Goal: Task Accomplishment & Management: Complete application form

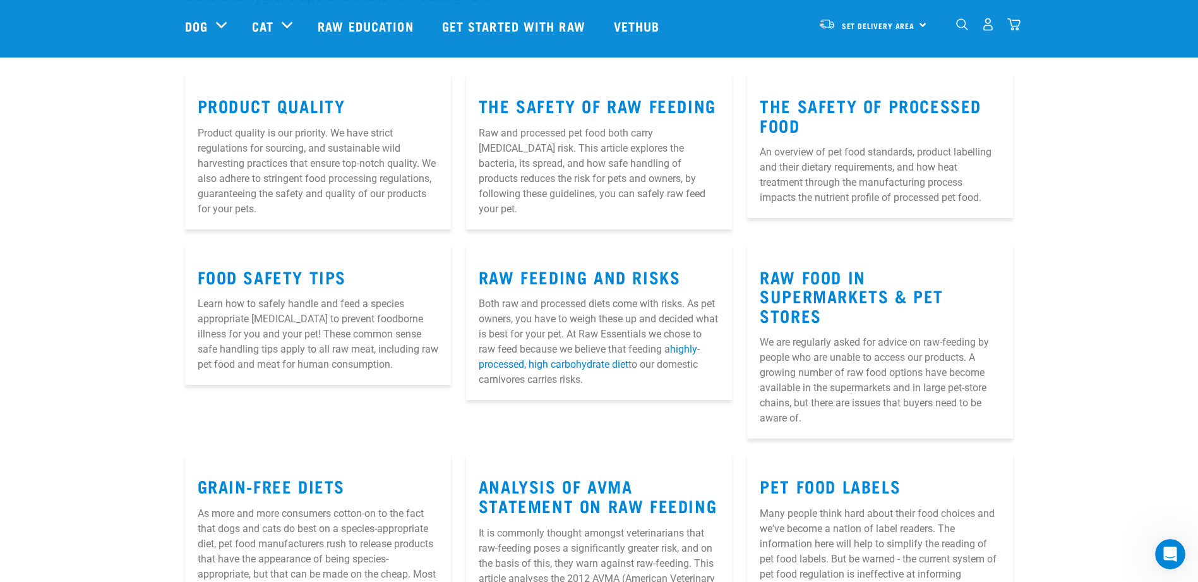
scroll to position [63, 0]
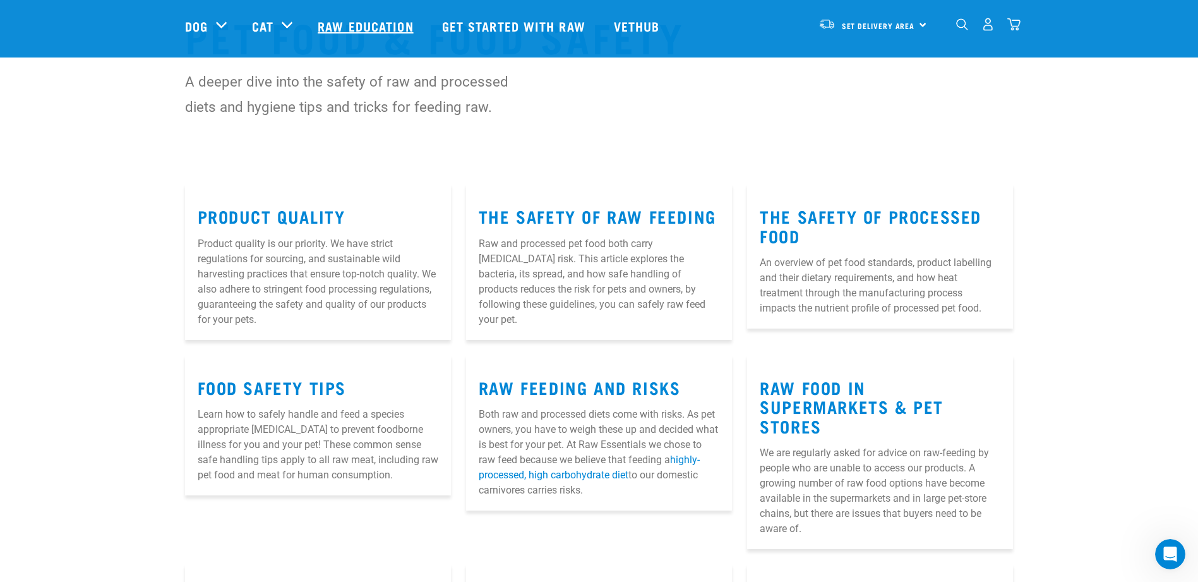
click at [383, 24] on link "Raw Education" at bounding box center [367, 26] width 124 height 51
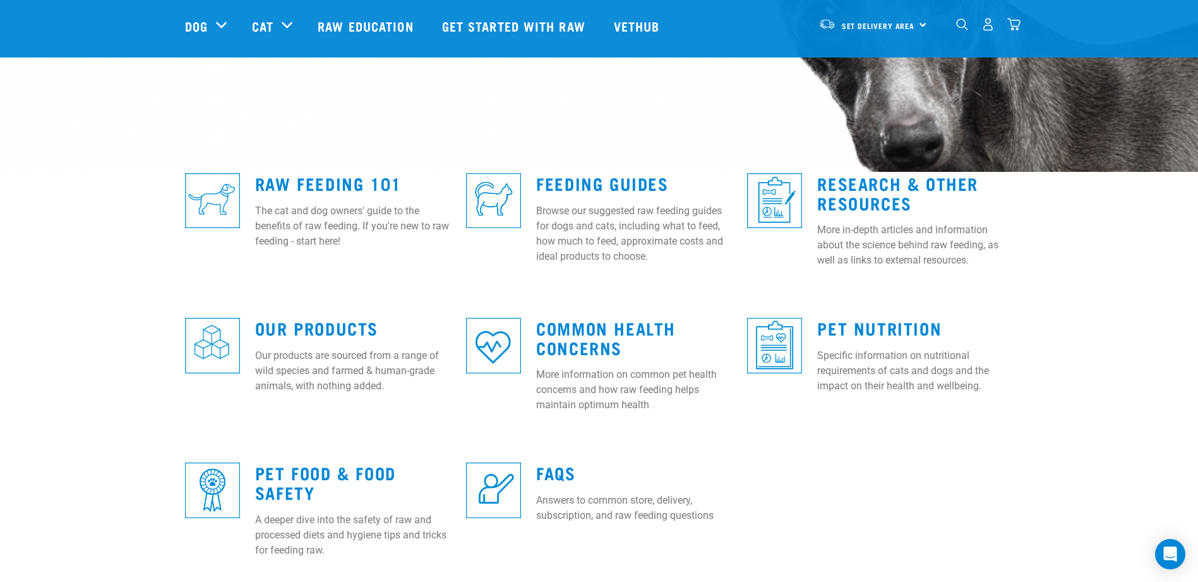
scroll to position [253, 0]
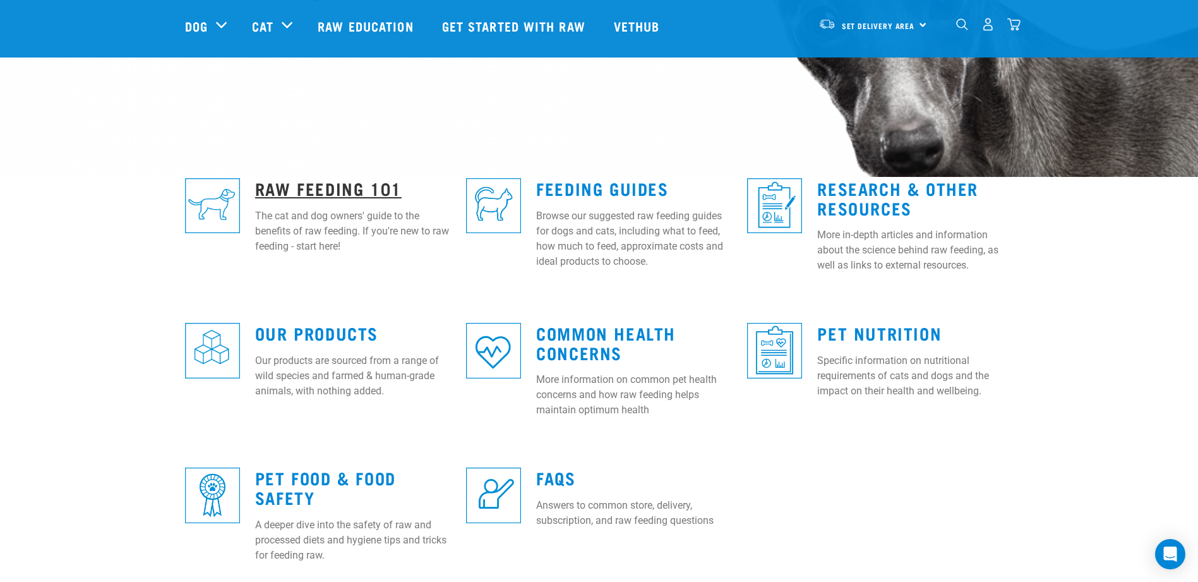
click at [330, 192] on link "Raw Feeding 101" at bounding box center [328, 187] width 147 height 9
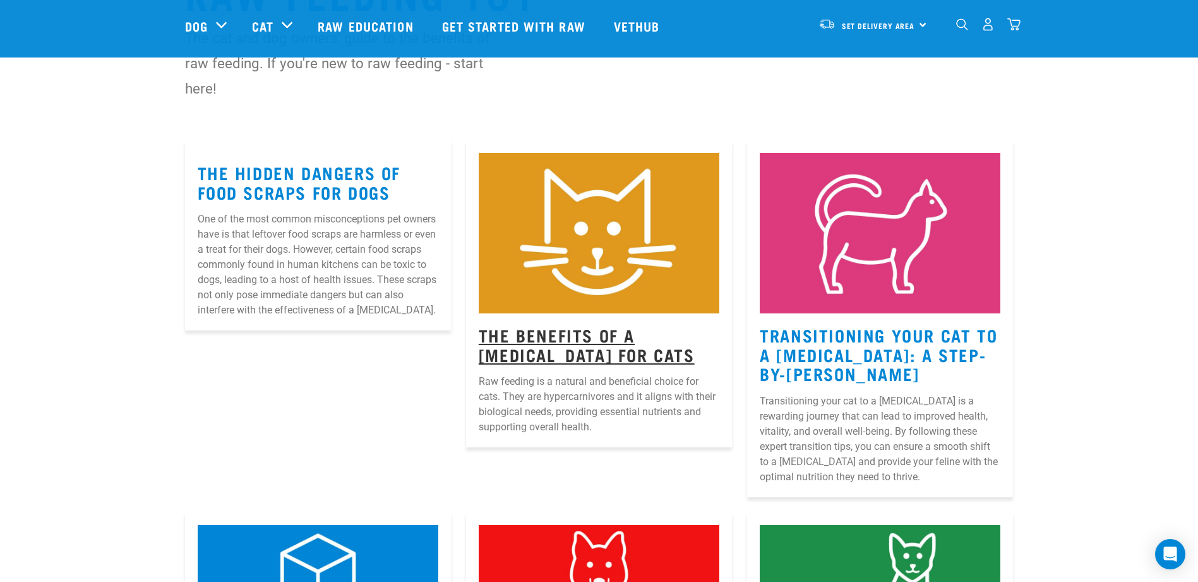
scroll to position [126, 0]
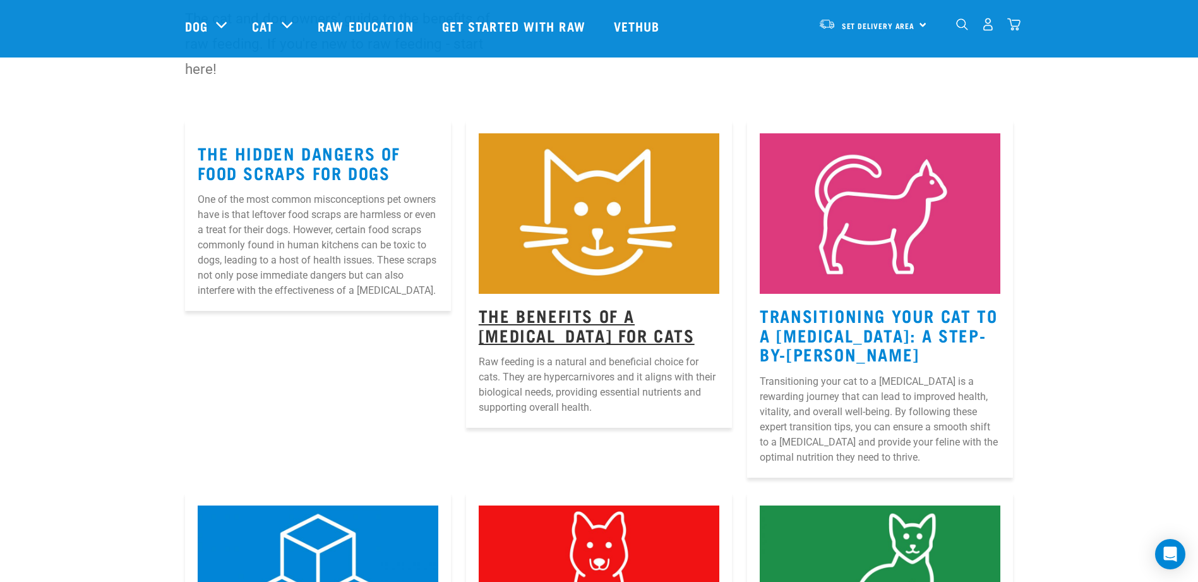
click at [536, 316] on link "The Benefits Of A Raw Diet For Cats" at bounding box center [587, 324] width 216 height 29
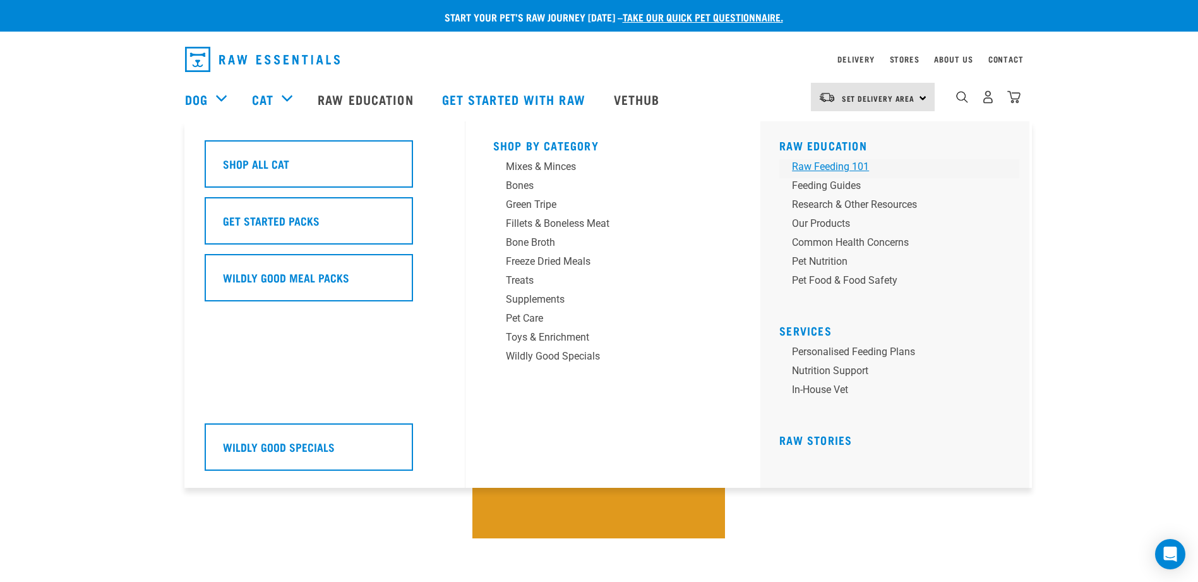
click at [831, 165] on div "Raw Feeding 101" at bounding box center [890, 166] width 197 height 15
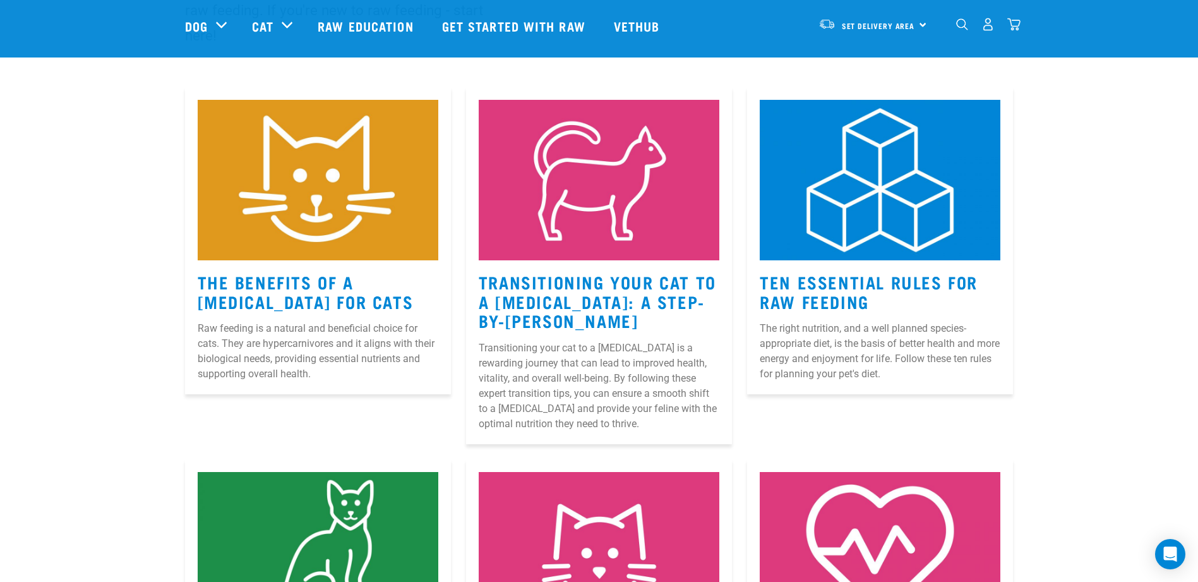
scroll to position [189, 0]
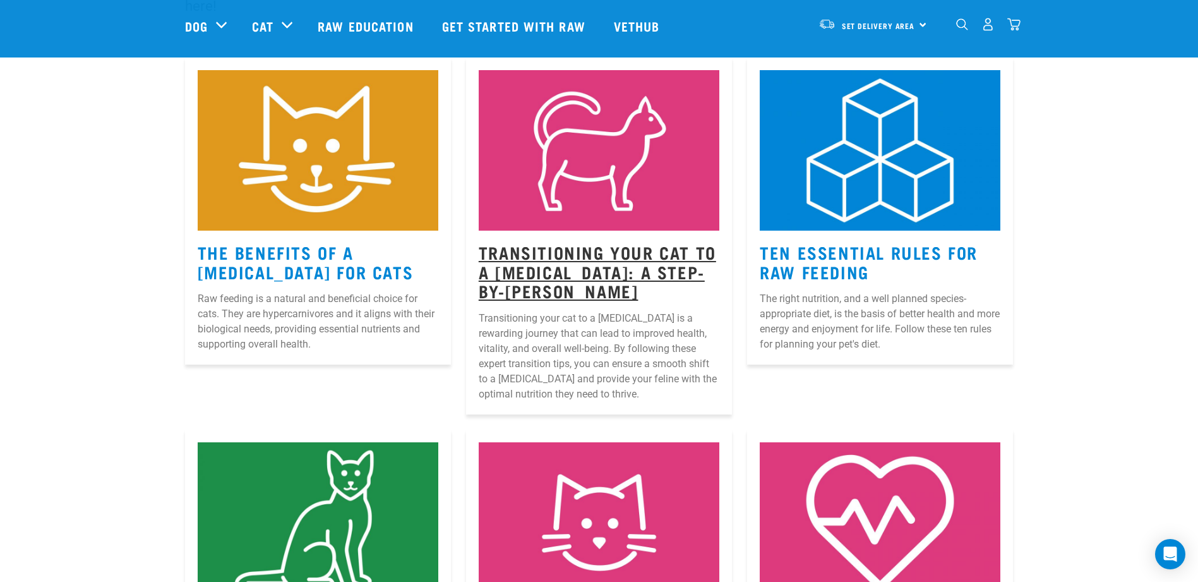
click at [575, 265] on link "Transitioning Your Cat to a [MEDICAL_DATA]: A Step-by-[PERSON_NAME]" at bounding box center [597, 271] width 237 height 48
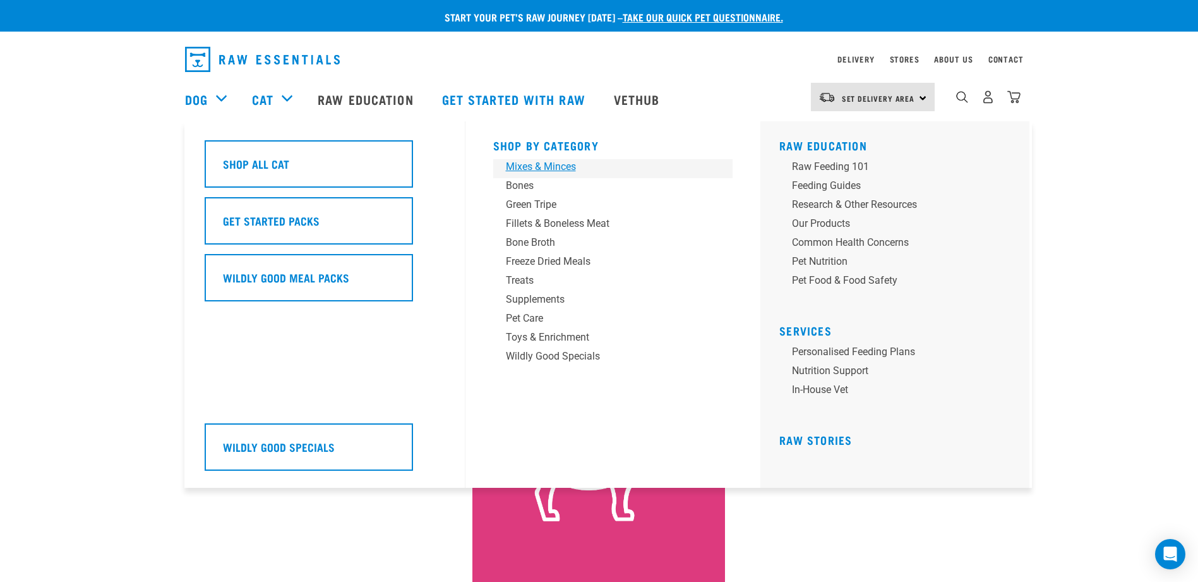
click at [535, 167] on div "Mixes & Minces" at bounding box center [604, 166] width 197 height 15
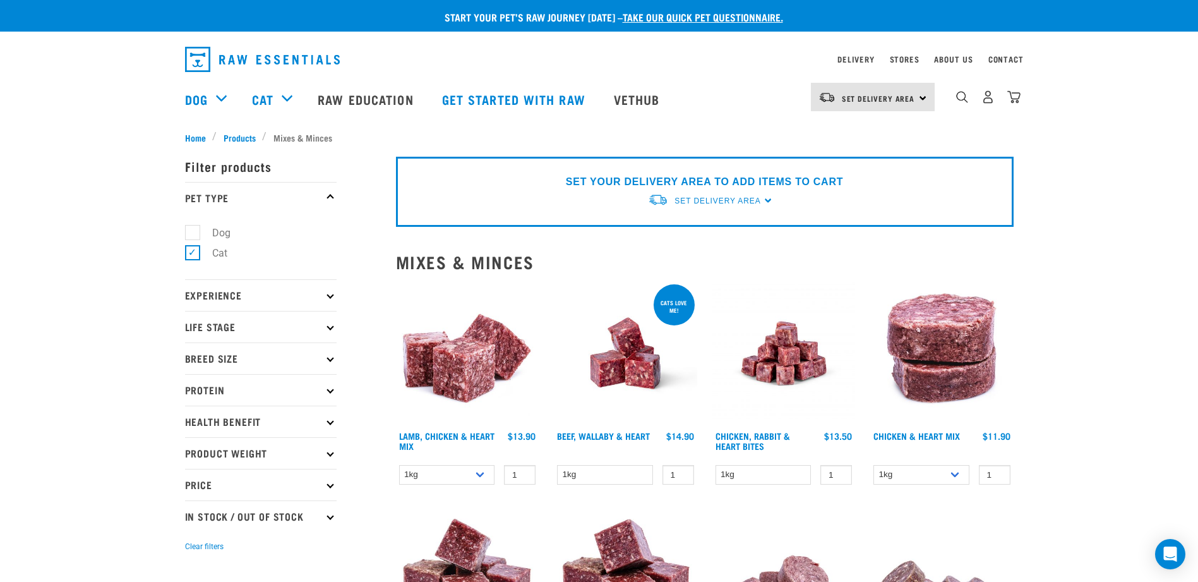
click at [192, 231] on label "Dog" at bounding box center [214, 233] width 44 height 16
click at [186, 231] on input "Dog" at bounding box center [189, 230] width 8 height 8
checkbox input "true"
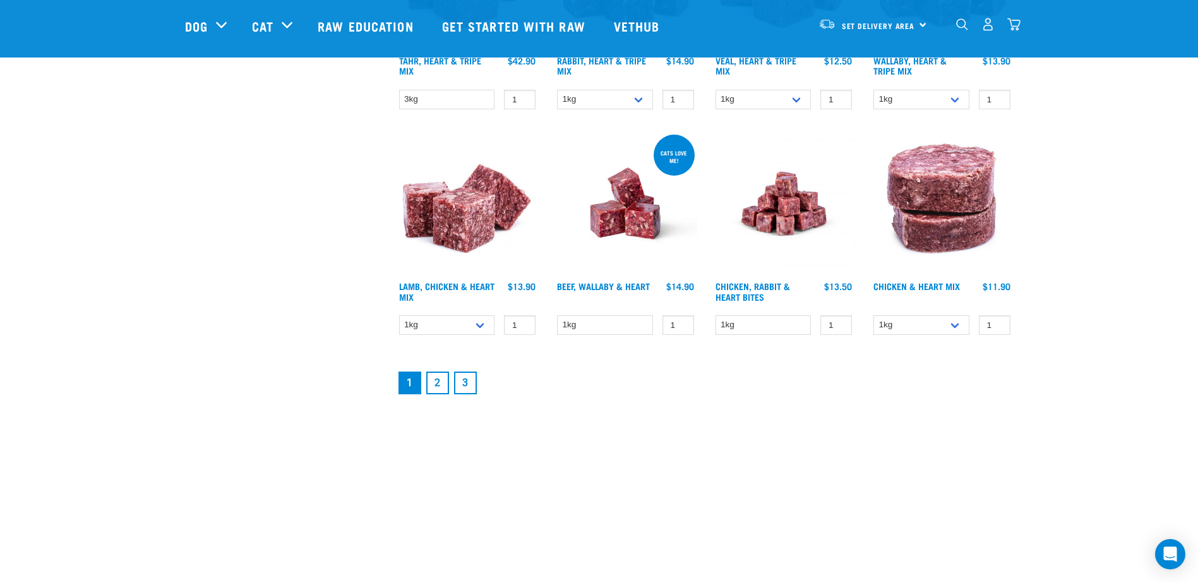
scroll to position [1642, 0]
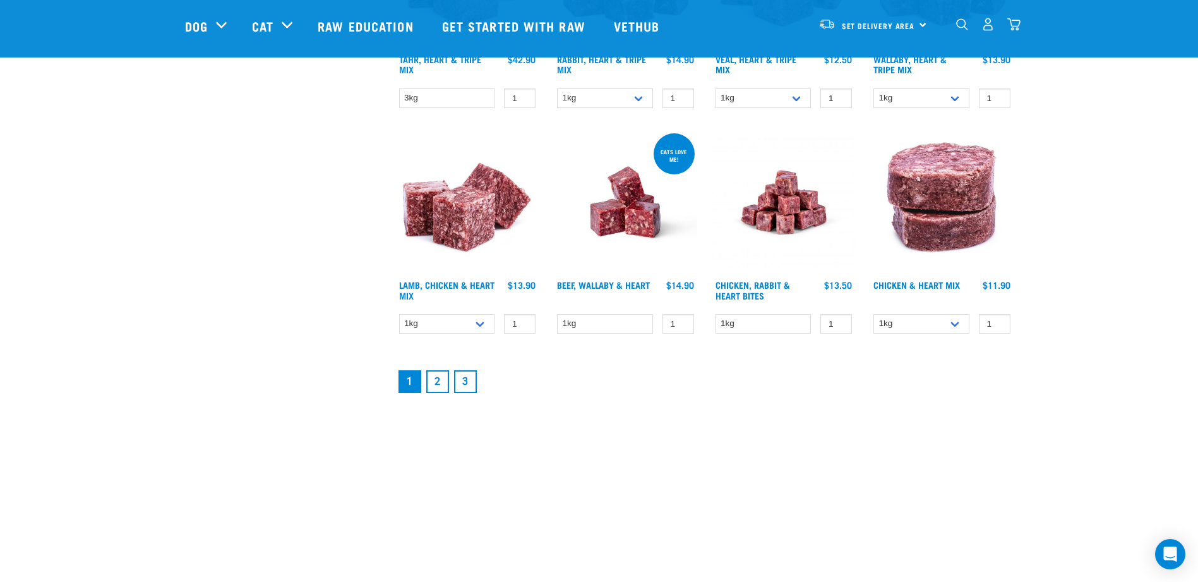
click at [441, 380] on link "2" at bounding box center [437, 381] width 23 height 23
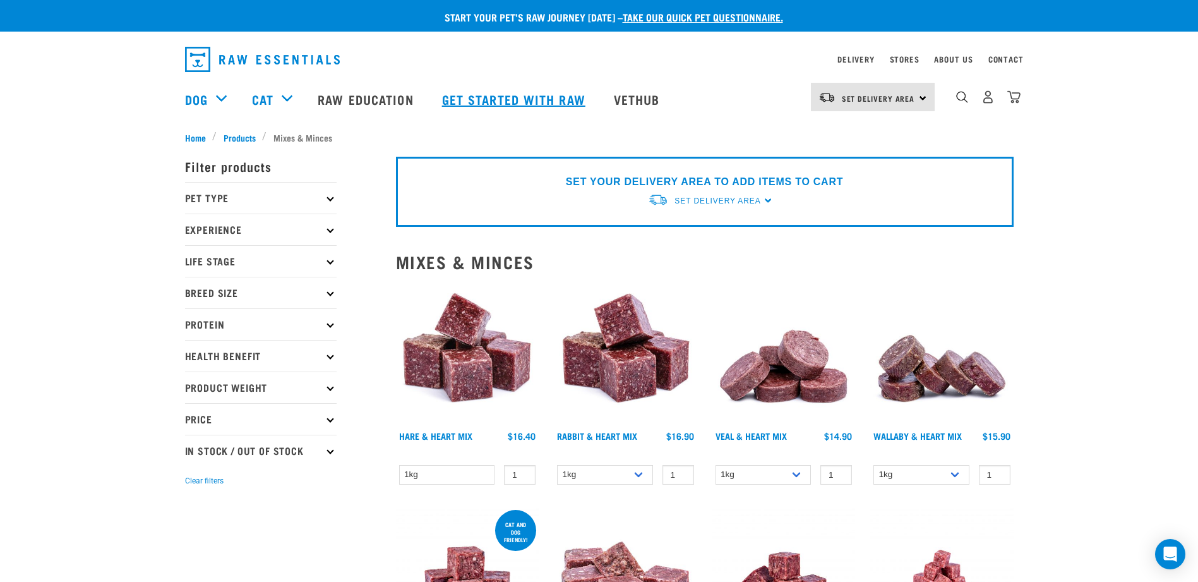
click at [452, 92] on link "Get started with Raw" at bounding box center [515, 99] width 172 height 51
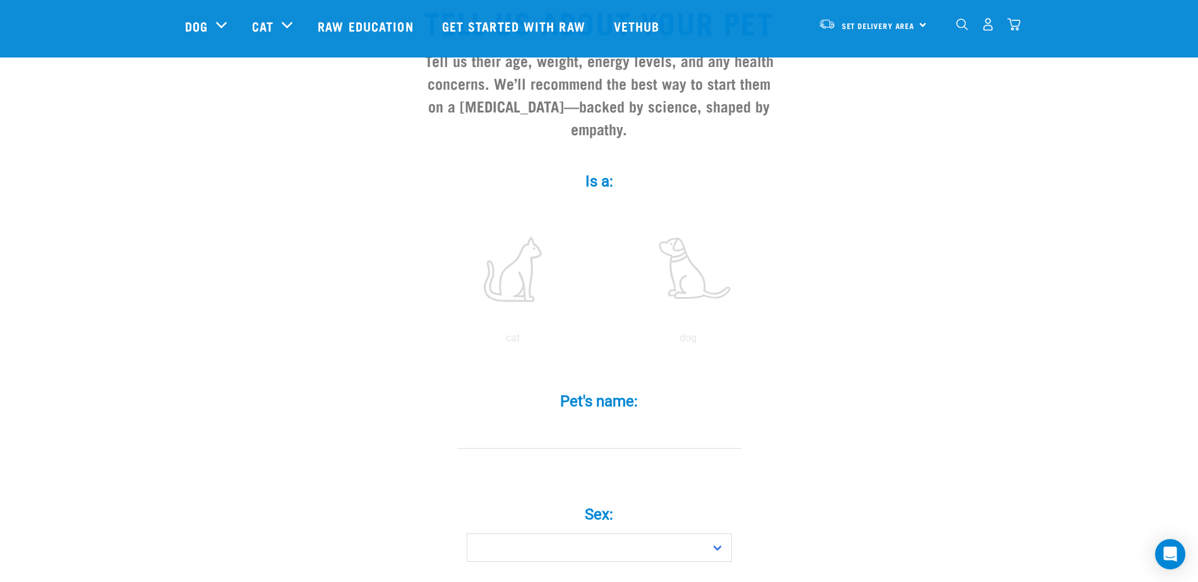
scroll to position [126, 0]
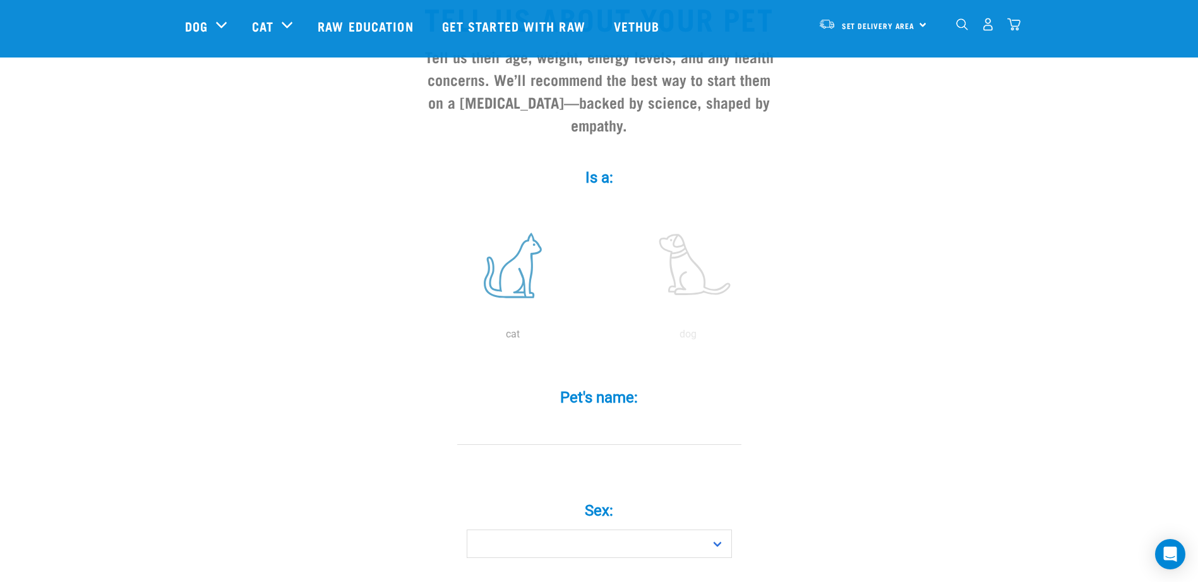
click at [513, 251] on label at bounding box center [513, 265] width 171 height 107
click at [425, 337] on input "radio" at bounding box center [425, 337] width 0 height 0
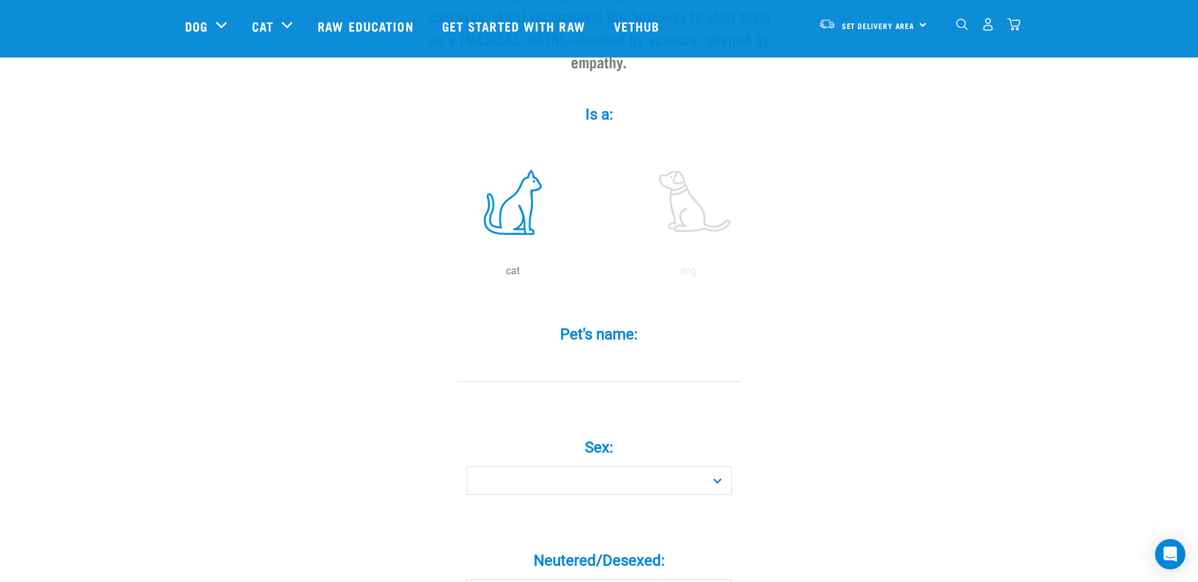
click at [565, 353] on input "Pet's name: *" at bounding box center [599, 367] width 284 height 28
type input "Ginger"
click at [560, 466] on select "Boy Girl" at bounding box center [599, 480] width 265 height 28
select select "boy"
click at [467, 466] on select "Boy Girl" at bounding box center [599, 480] width 265 height 28
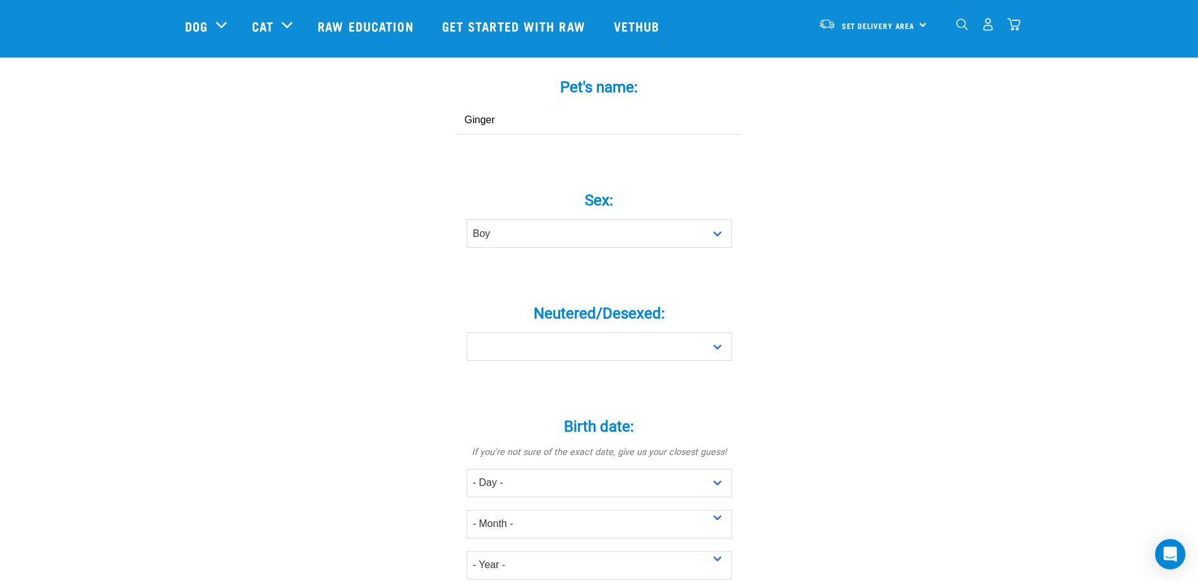
scroll to position [442, 0]
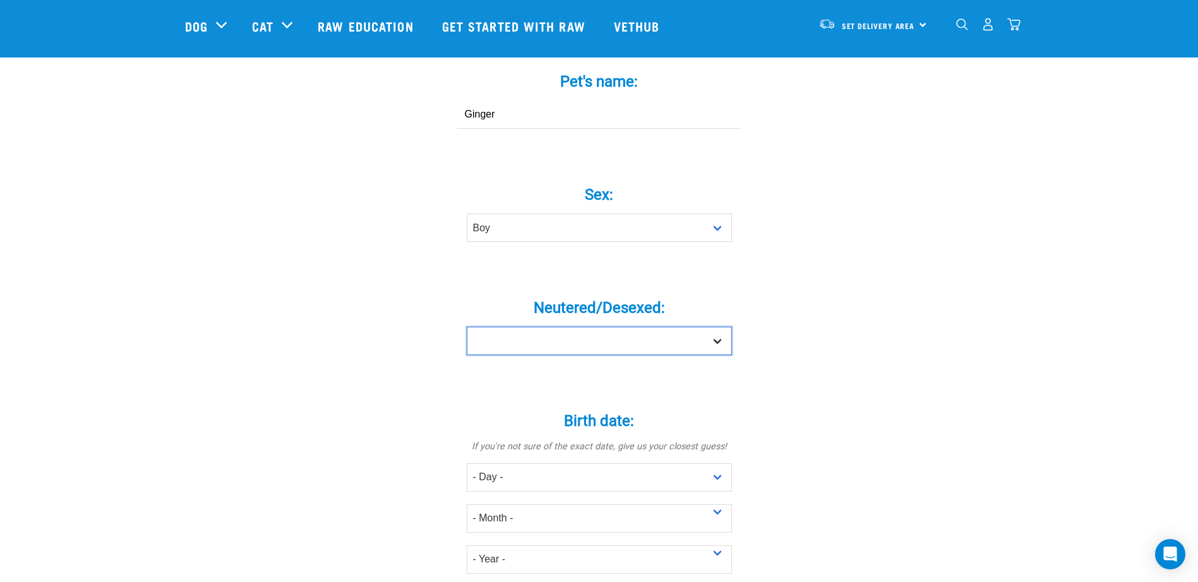
click at [659, 327] on select "Yes No" at bounding box center [599, 341] width 265 height 28
select select "yes"
click at [467, 327] on select "Yes No" at bounding box center [599, 341] width 265 height 28
click at [882, 371] on div "Tell us about your pet Tell us their age, weight, energy levels, and any health…" at bounding box center [599, 413] width 829 height 1507
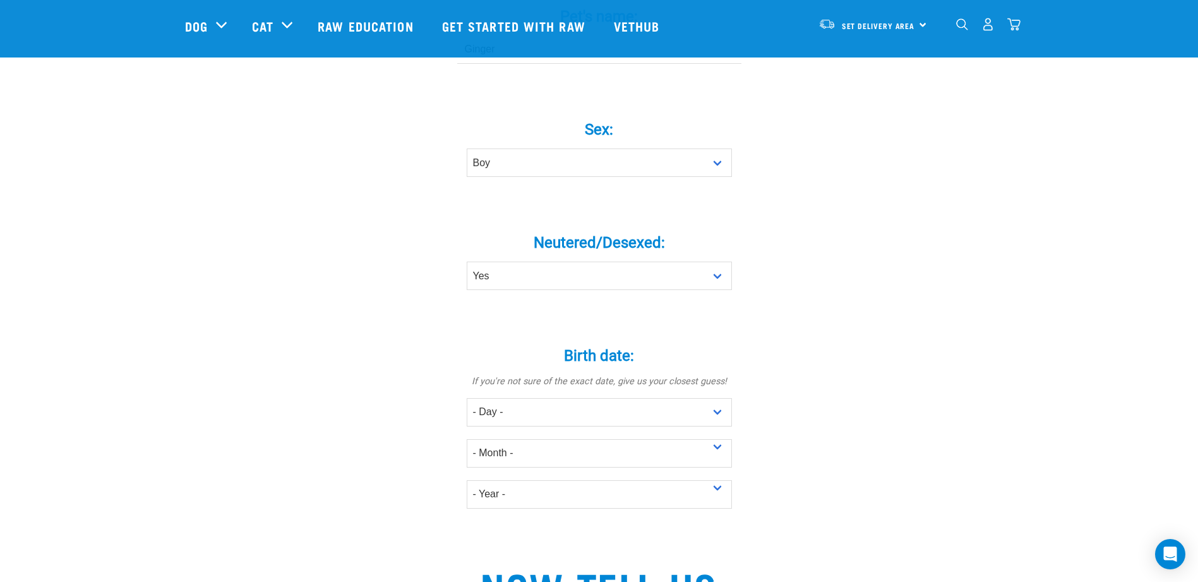
scroll to position [568, 0]
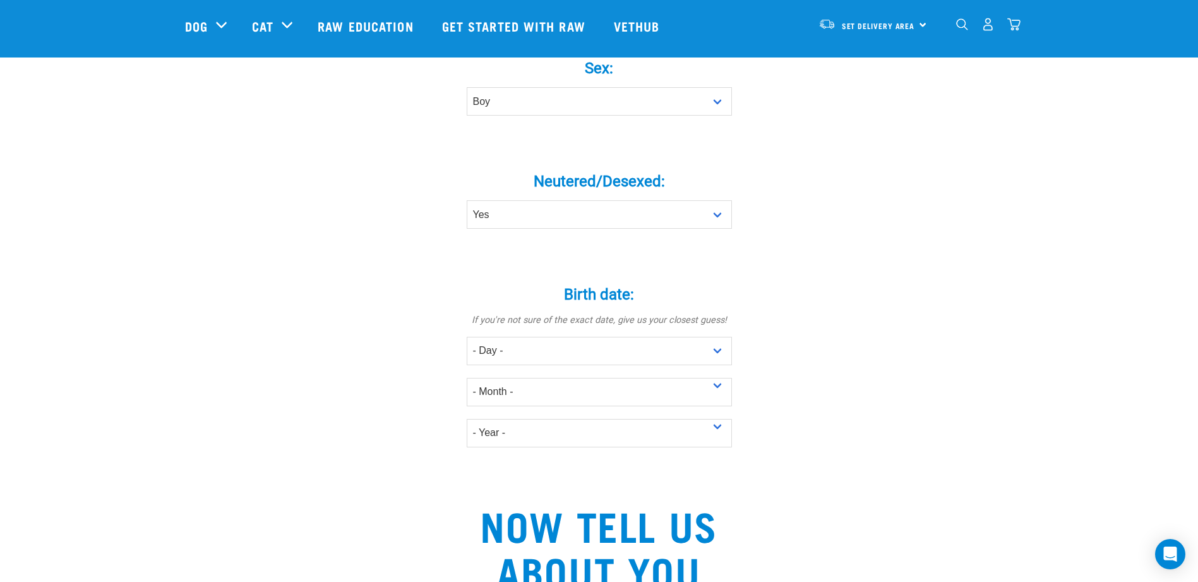
click at [914, 345] on div "Tell us about your pet Tell us their age, weight, energy levels, and any health…" at bounding box center [599, 286] width 829 height 1507
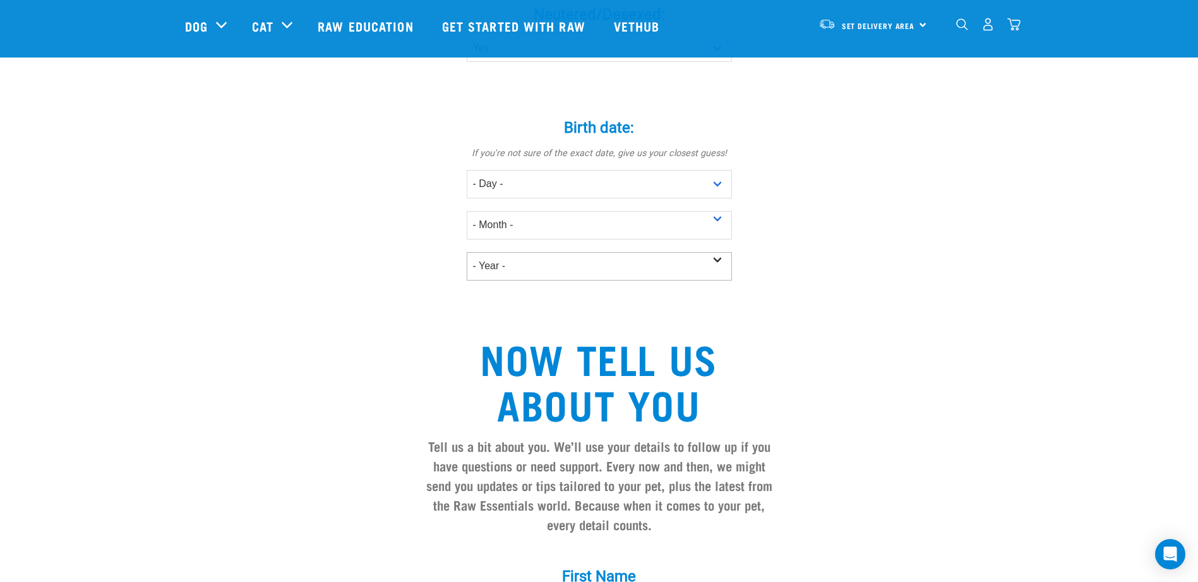
scroll to position [695, 0]
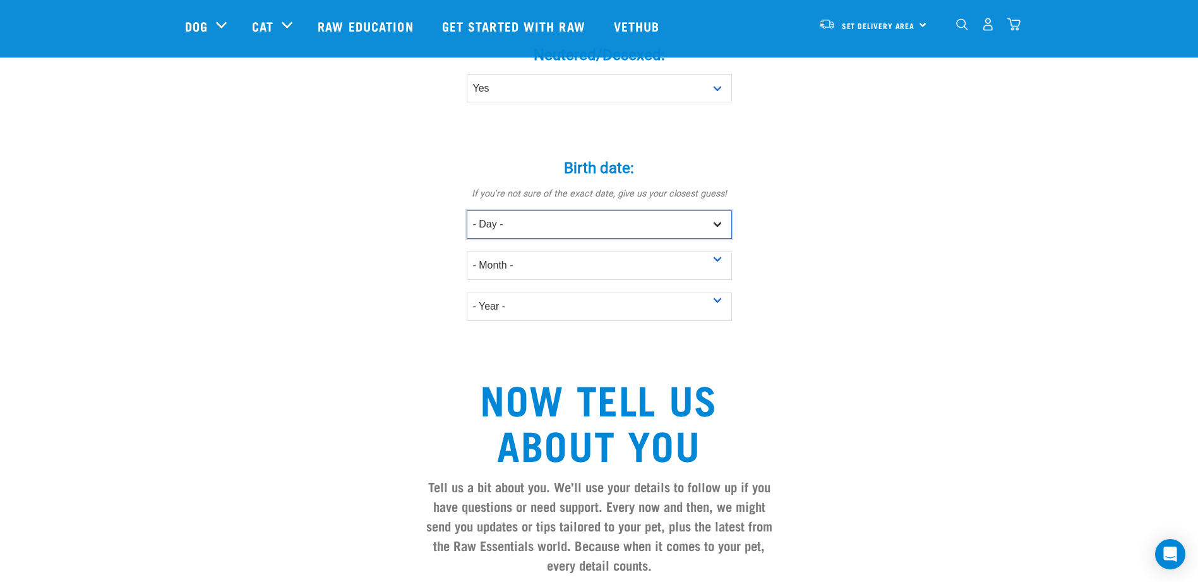
click at [693, 210] on select "- Day - 1 2 3 4 5 6 7 8 9 10 11 12 13 14 15 16 17 18 19 20 21 22 23 24 25 26 27" at bounding box center [599, 224] width 265 height 28
select select "23"
click at [467, 210] on select "- Day - 1 2 3 4 5 6 7 8 9 10 11 12 13 14 15 16 17 18 19 20 21 22 23 24 25 26 27" at bounding box center [599, 224] width 265 height 28
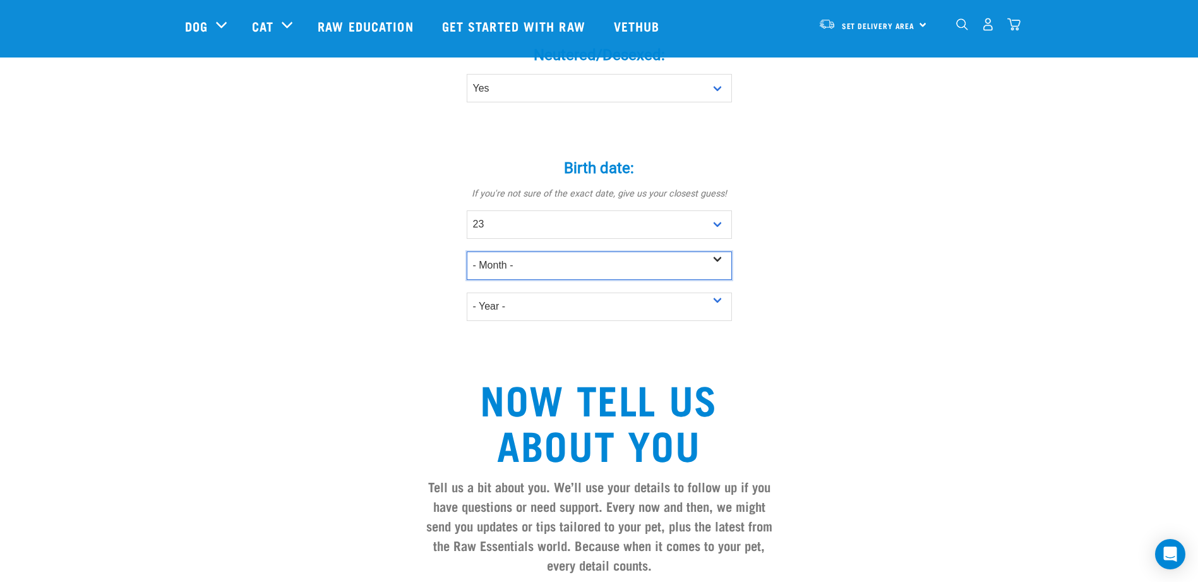
click at [520, 251] on select "- Month - January February March April May June July August September October N…" at bounding box center [599, 265] width 265 height 28
select select "October"
click at [467, 251] on select "- Month - January February March April May June July August September October N…" at bounding box center [599, 265] width 265 height 28
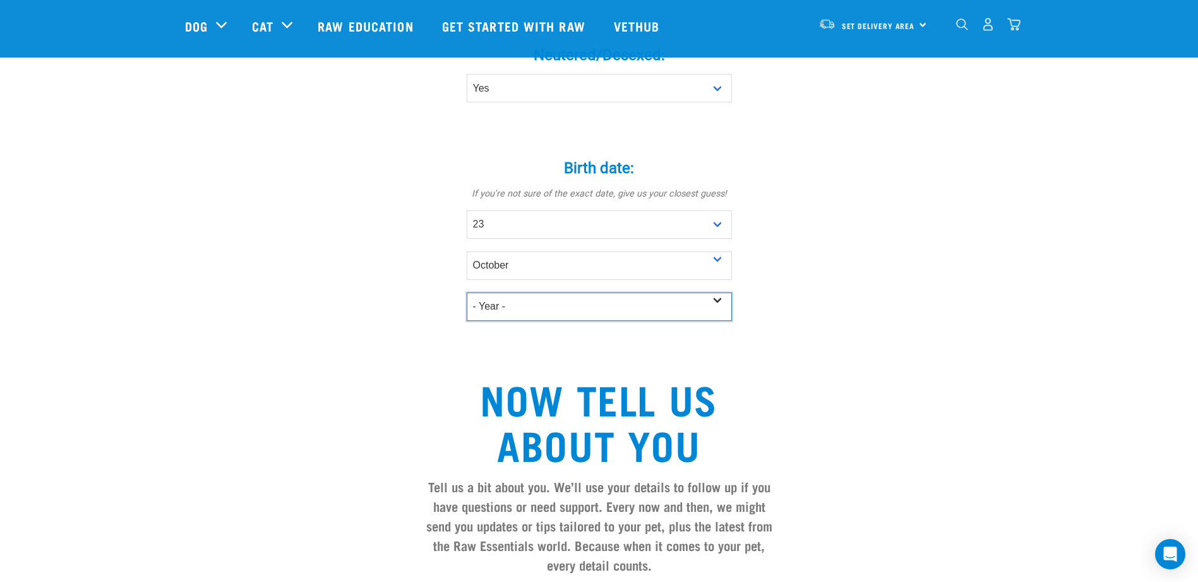
click at [495, 292] on select "- Year - 2025 2024 2023 2022 2021 2020 2019 2018 2017 2016 2015 2014 2013 2012" at bounding box center [599, 306] width 265 height 28
select select "2023"
click at [467, 292] on select "- Year - 2025 2024 2023 2022 2021 2020 2019 2018 2017 2016 2015 2014 2013 2012" at bounding box center [599, 306] width 265 height 28
click at [959, 328] on div "Tell us about your pet Tell us their age, weight, energy levels, and any health…" at bounding box center [599, 160] width 829 height 1507
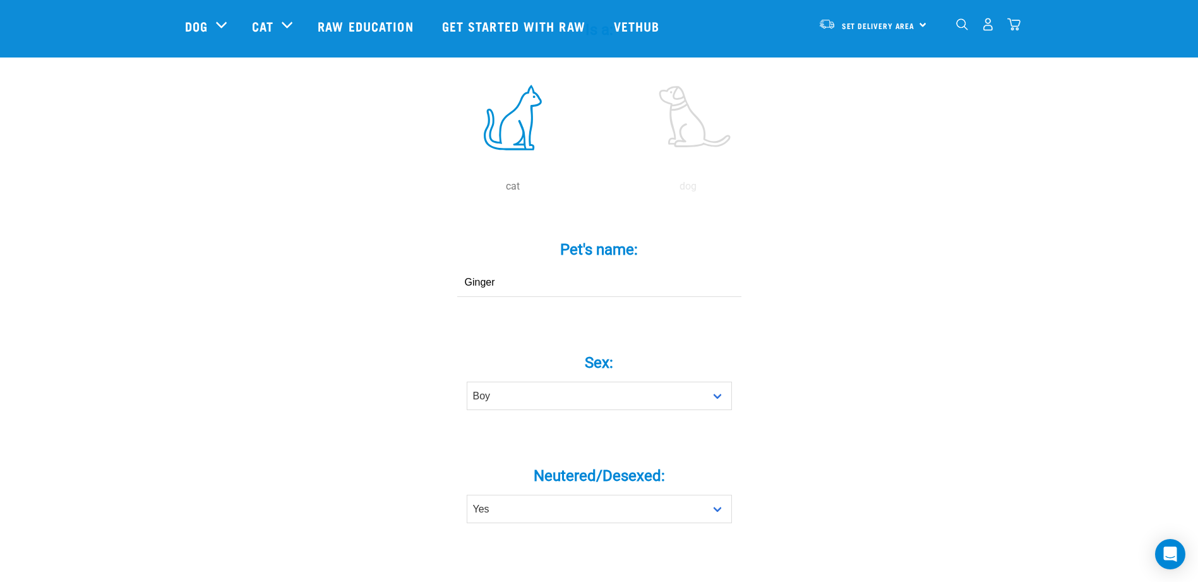
scroll to position [253, 0]
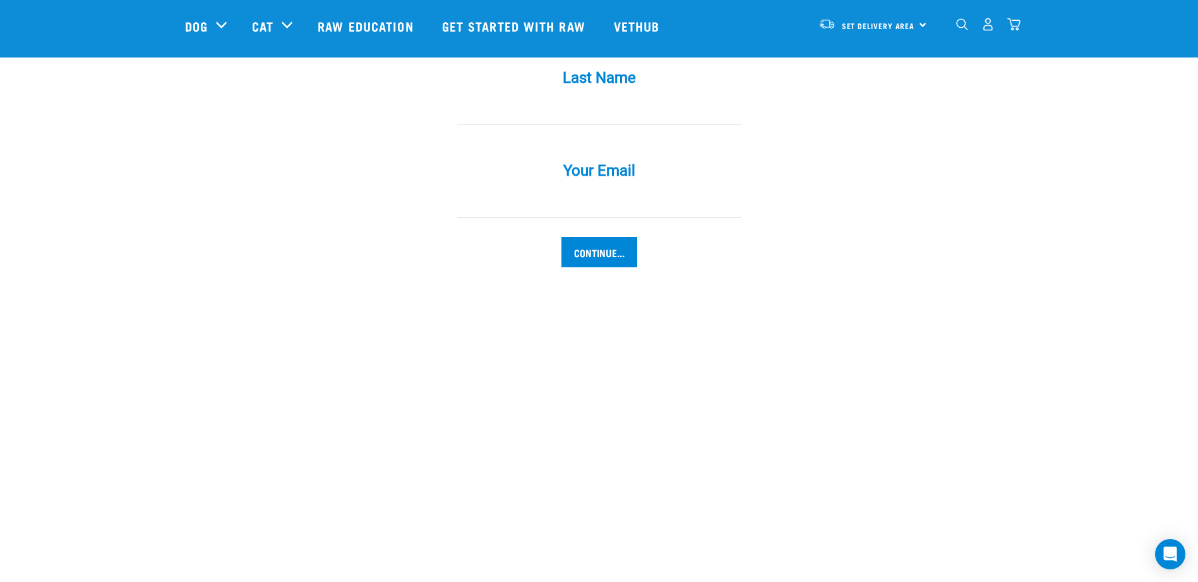
scroll to position [1074, 0]
